Goal: Task Accomplishment & Management: Manage account settings

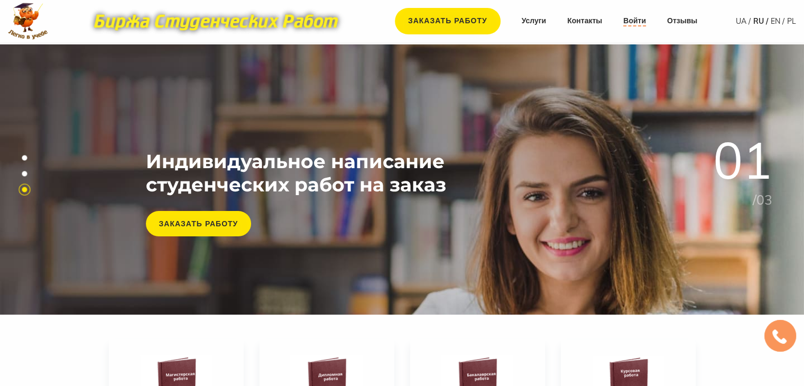
click at [629, 23] on link "Войти" at bounding box center [634, 21] width 23 height 11
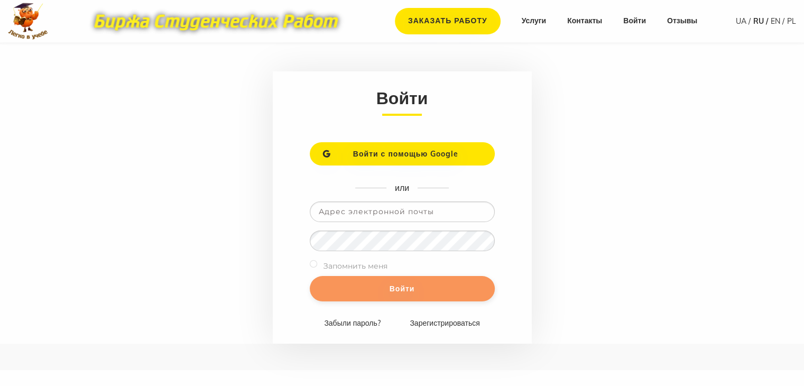
type input "[EMAIL_ADDRESS][DOMAIN_NAME]"
click at [436, 287] on input "Войти" at bounding box center [402, 288] width 185 height 25
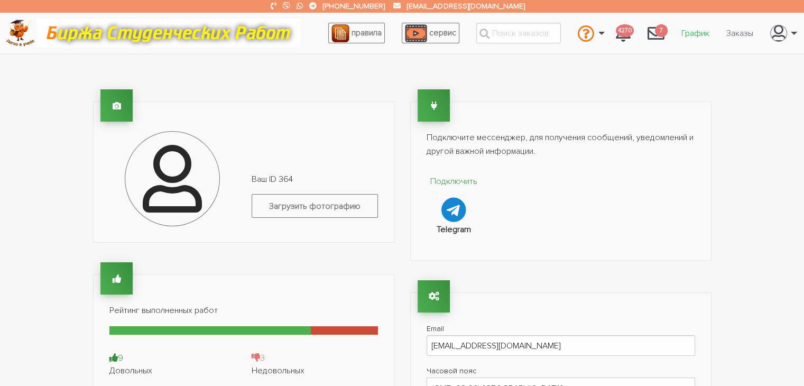
click at [694, 35] on link "График" at bounding box center [695, 33] width 45 height 20
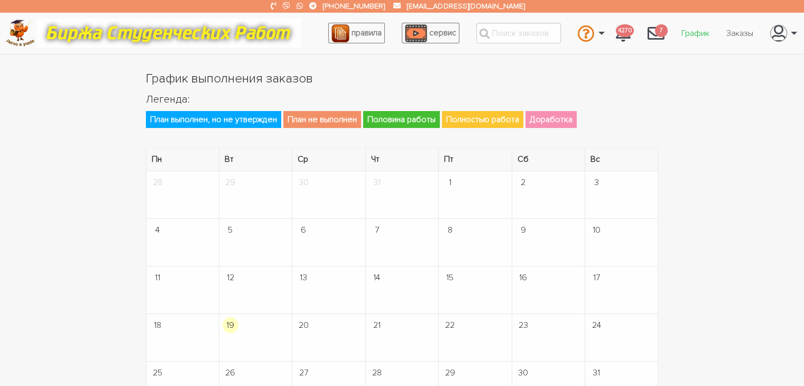
click at [696, 35] on link "График" at bounding box center [695, 33] width 45 height 20
click at [747, 34] on link "Заказы" at bounding box center [740, 33] width 44 height 20
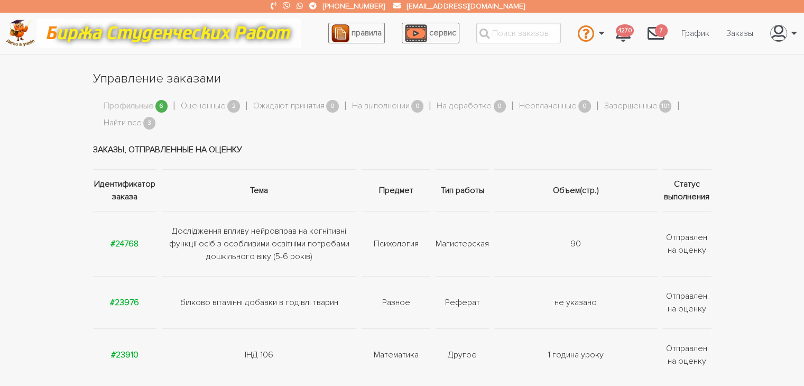
click at [137, 106] on link "Профильные" at bounding box center [129, 106] width 50 height 14
click at [130, 123] on link "Найти все" at bounding box center [123, 123] width 38 height 14
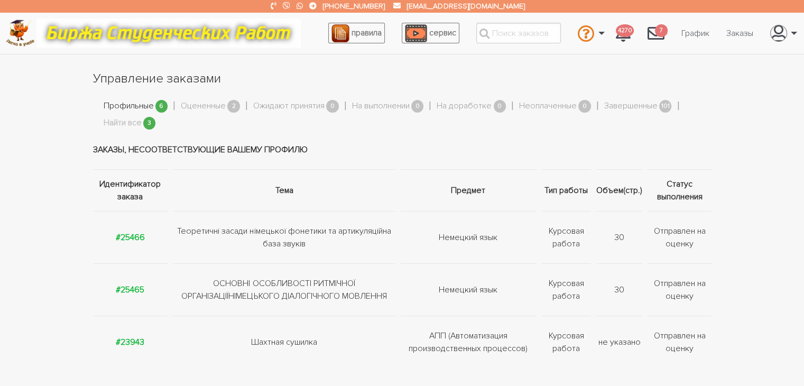
click at [153, 105] on link "Профильные" at bounding box center [129, 106] width 50 height 14
